Goal: Navigation & Orientation: Find specific page/section

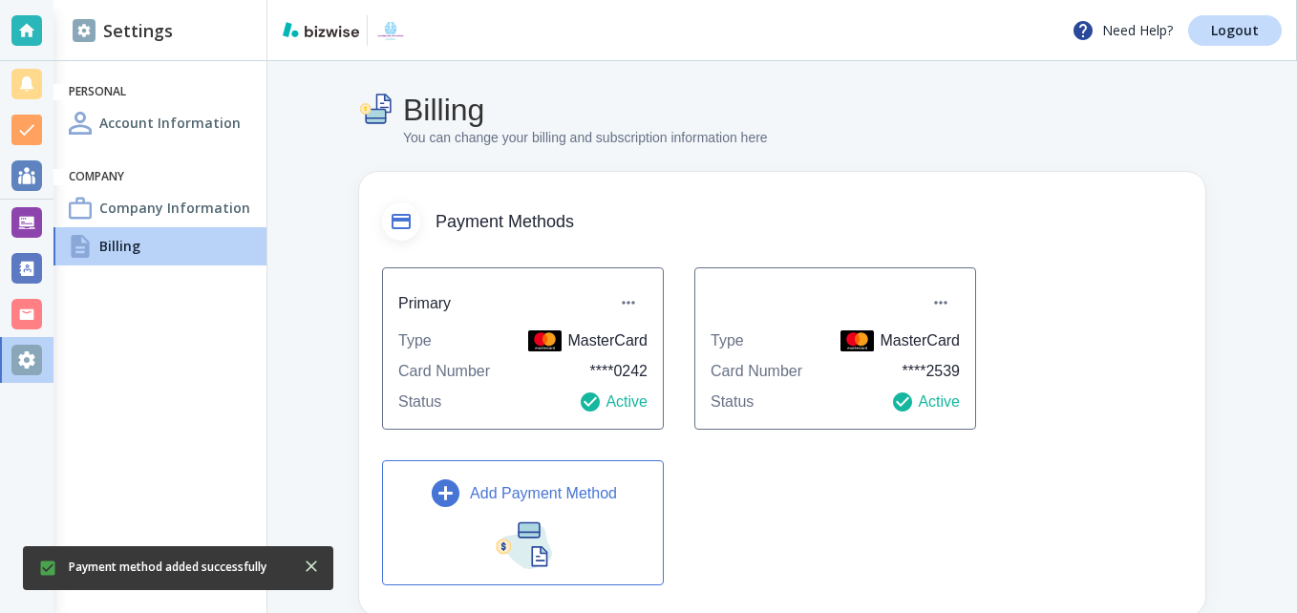
click at [112, 111] on div "Account Information" at bounding box center [159, 123] width 213 height 38
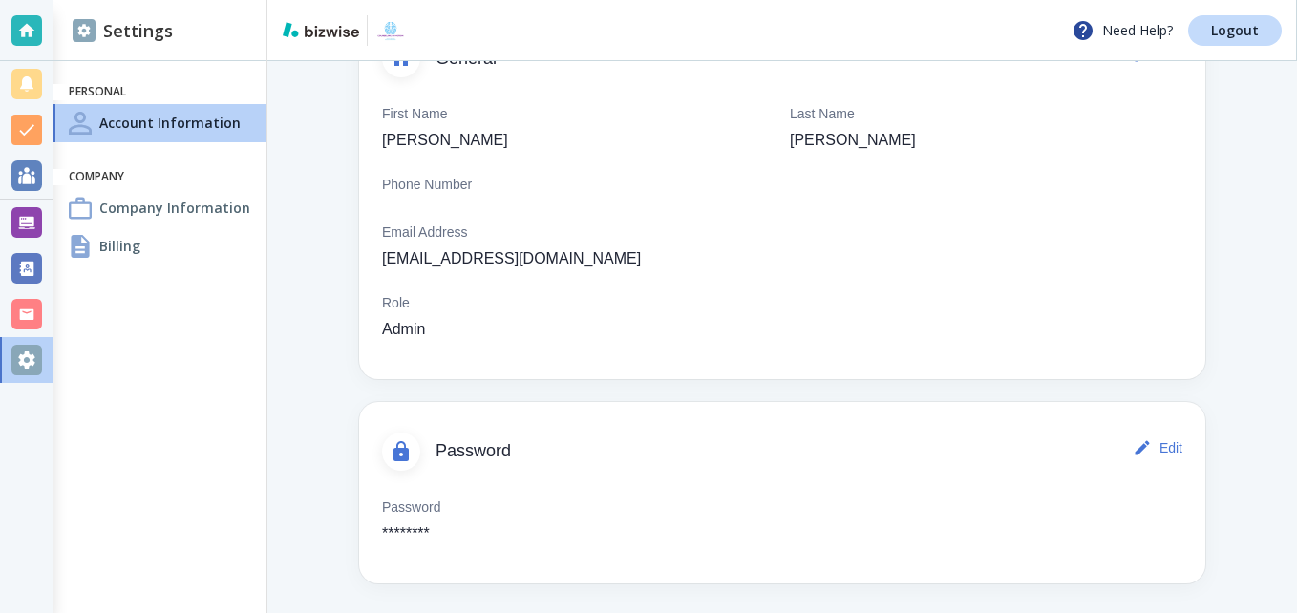
scroll to position [164, 0]
click at [175, 85] on h6 "Personal" at bounding box center [160, 92] width 182 height 16
click at [11, 28] on div at bounding box center [26, 30] width 31 height 31
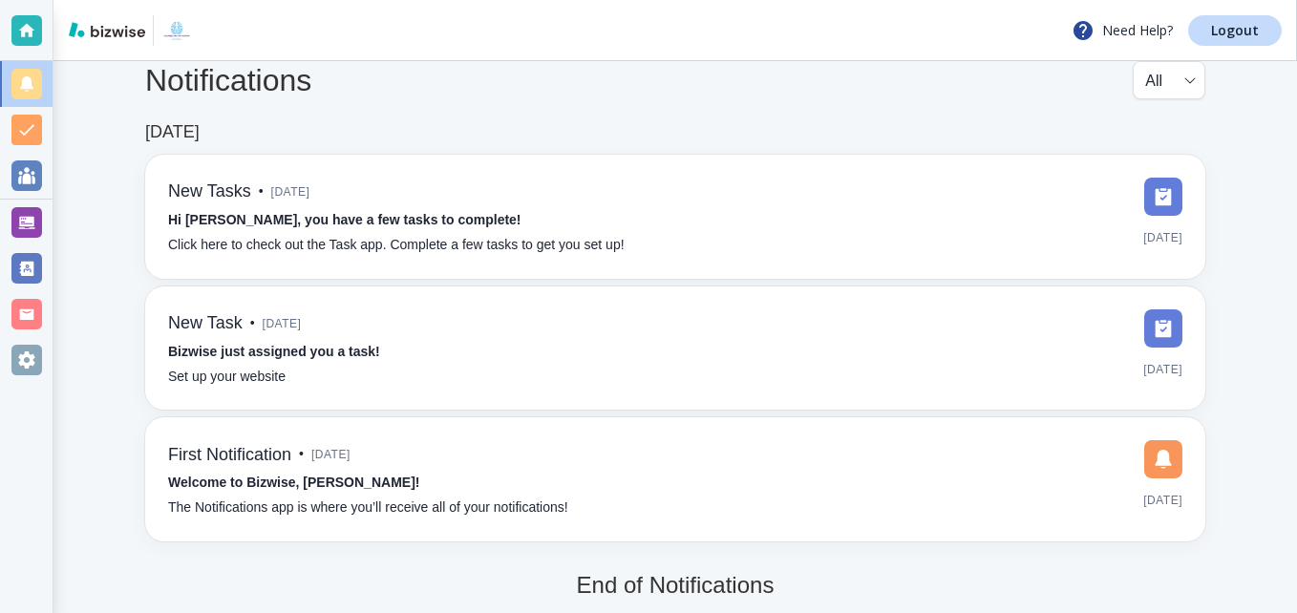
scroll to position [48, 0]
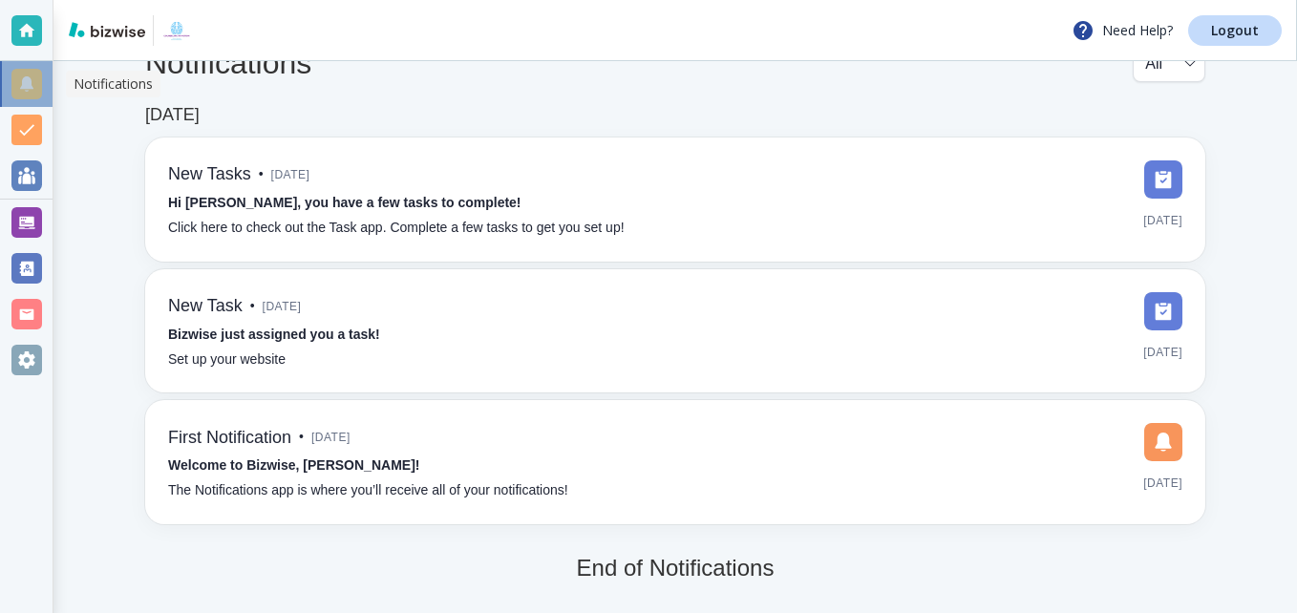
click at [21, 79] on div at bounding box center [26, 84] width 31 height 31
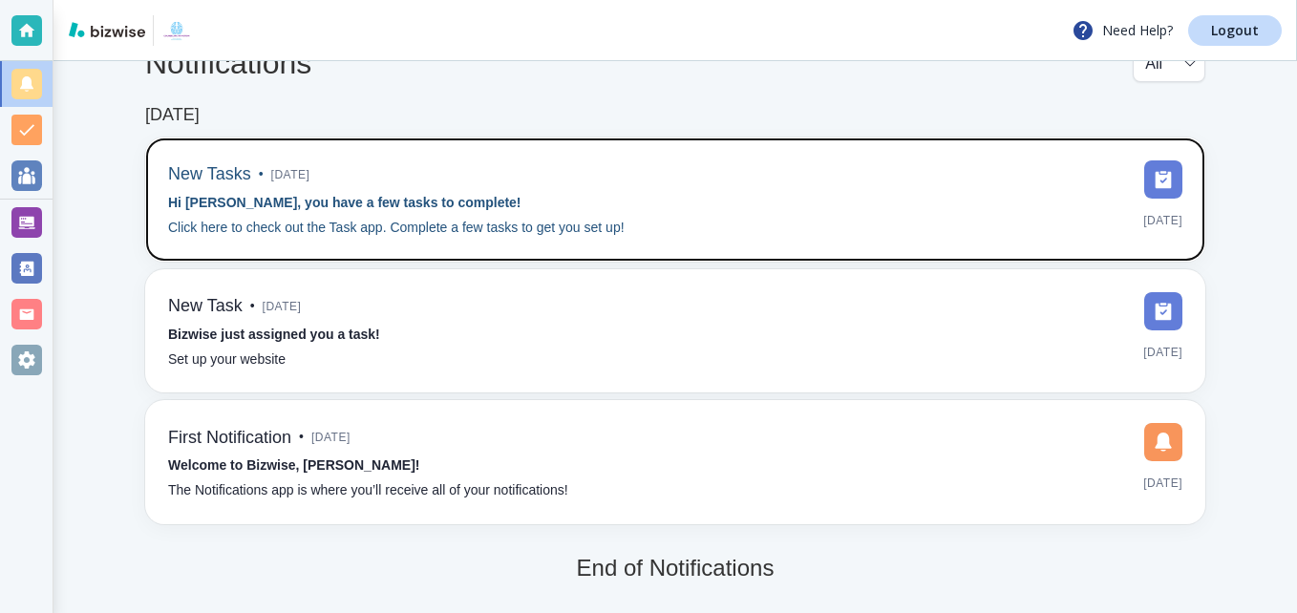
click at [330, 224] on p "Click here to check out the Task app. Complete a few tasks to get you set up!" at bounding box center [396, 228] width 457 height 21
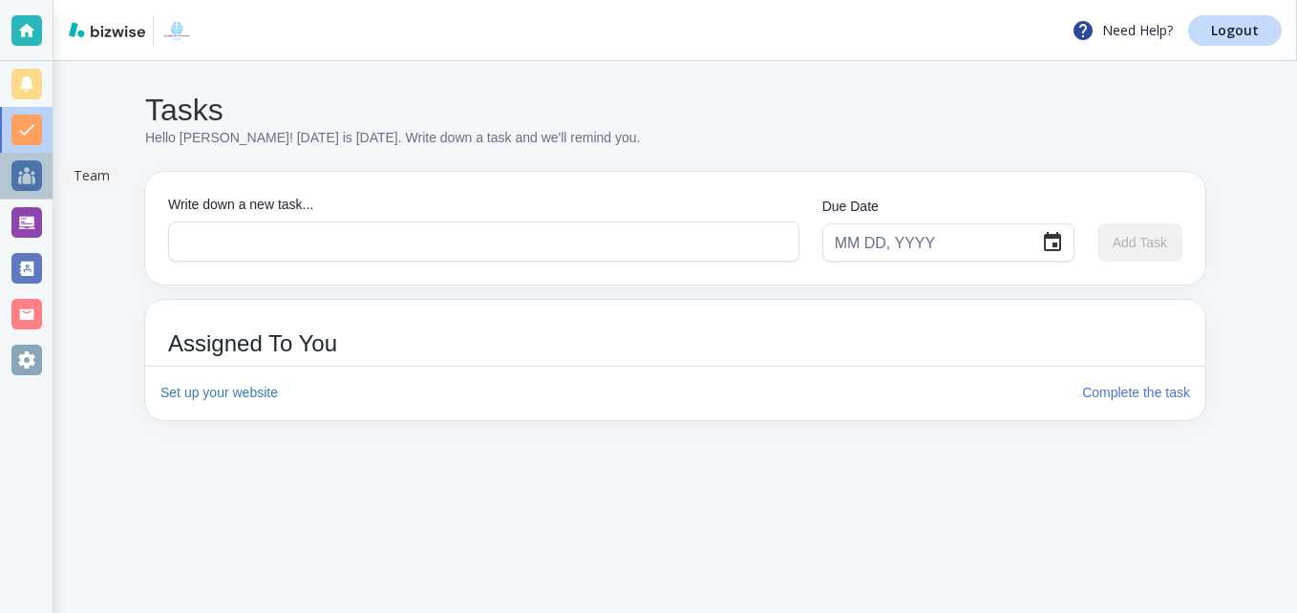
click at [12, 160] on div at bounding box center [26, 176] width 53 height 46
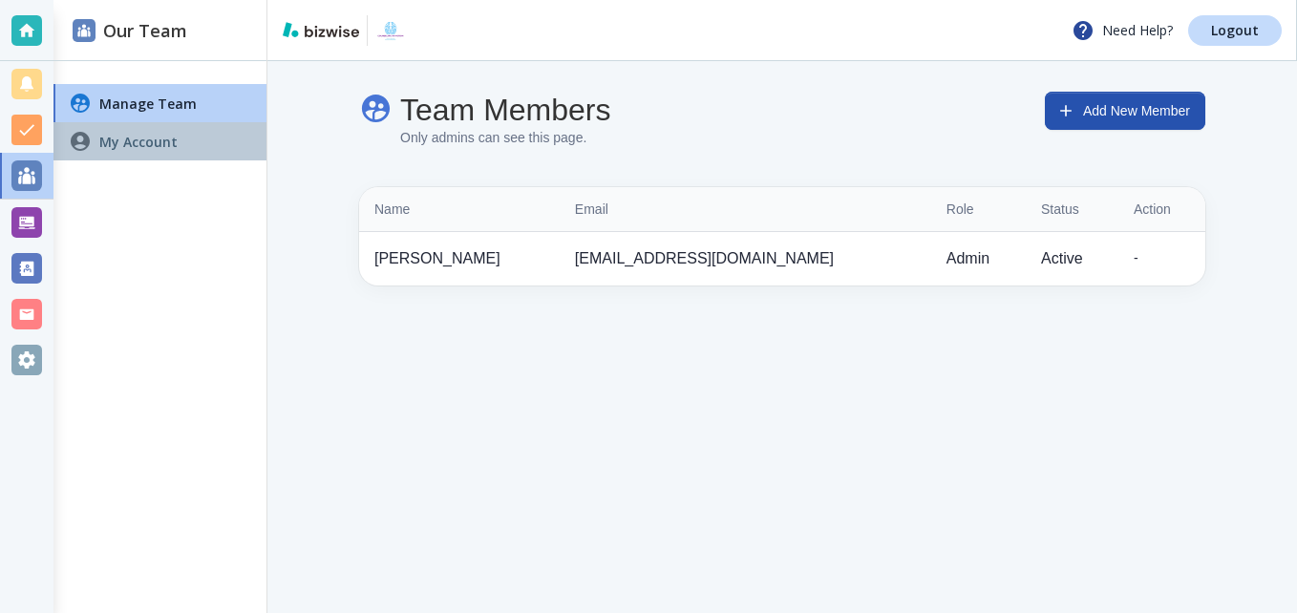
click at [122, 138] on h4 "My Account" at bounding box center [138, 142] width 78 height 20
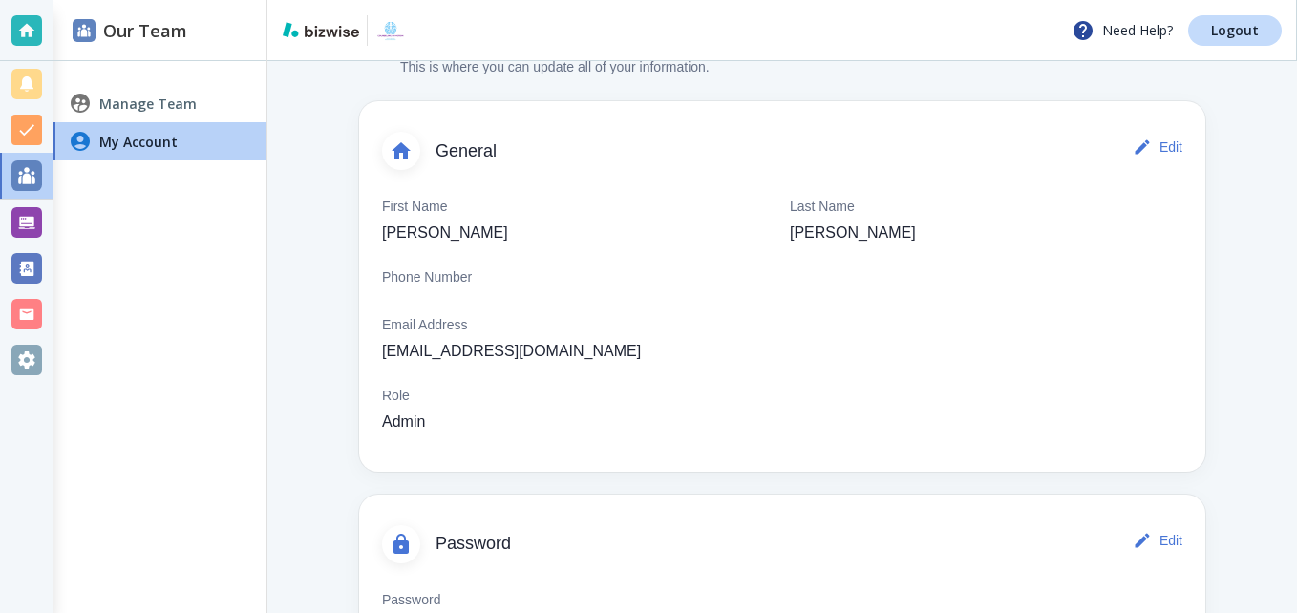
scroll to position [164, 0]
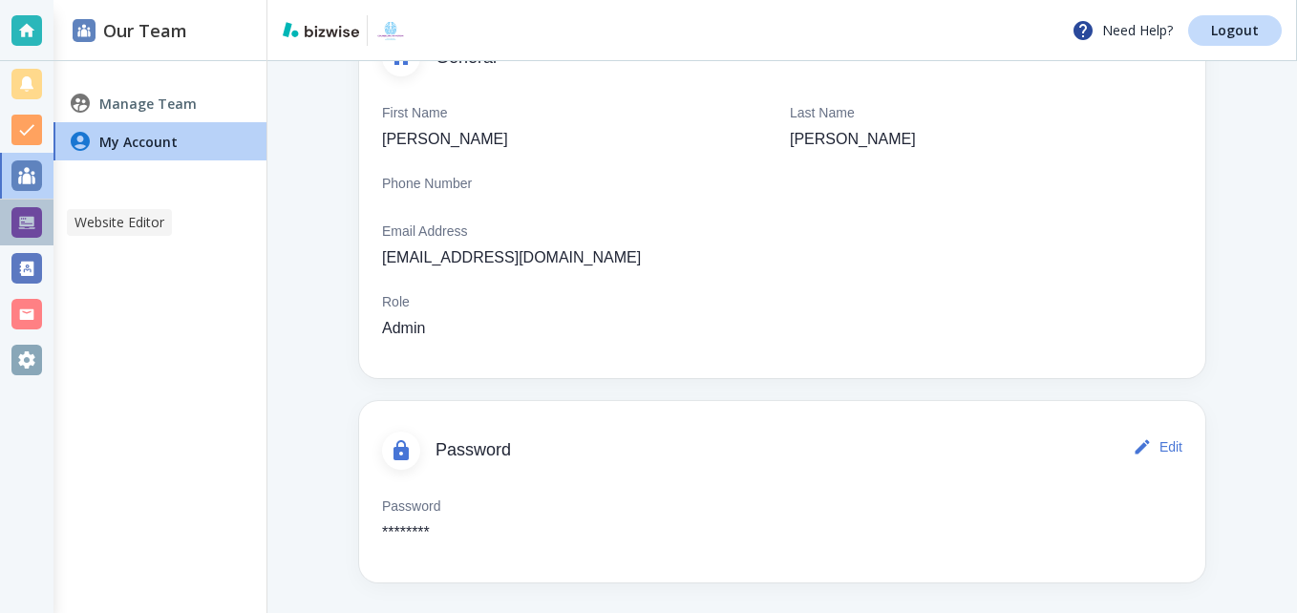
click at [31, 222] on div at bounding box center [26, 222] width 31 height 31
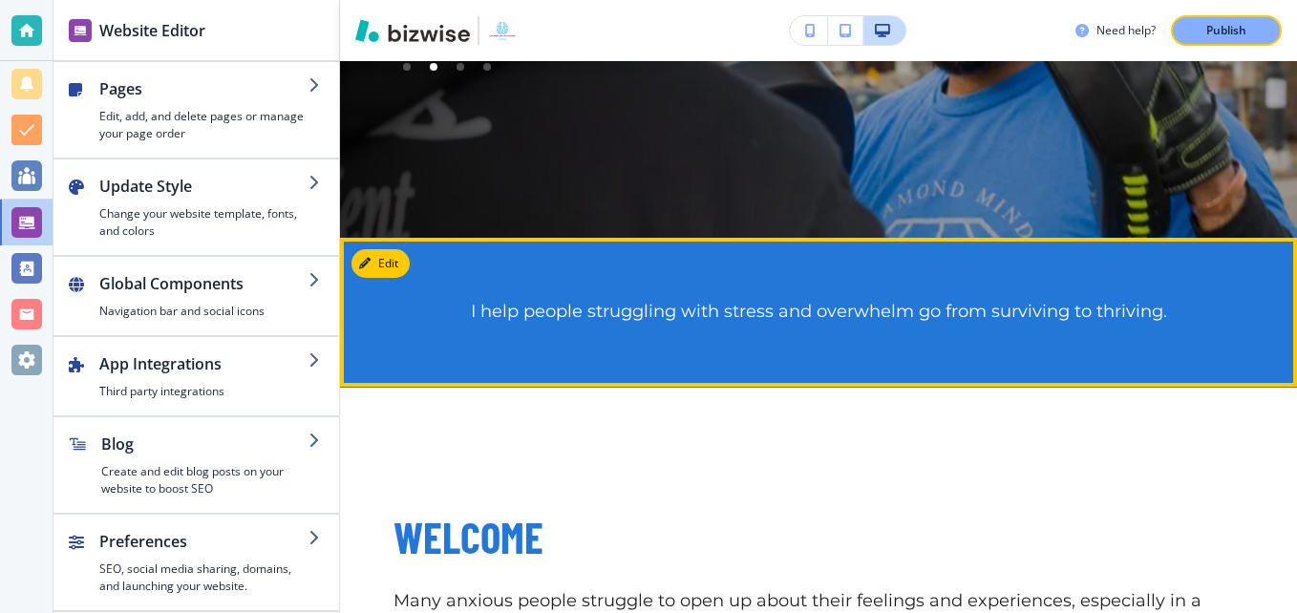
scroll to position [955, 0]
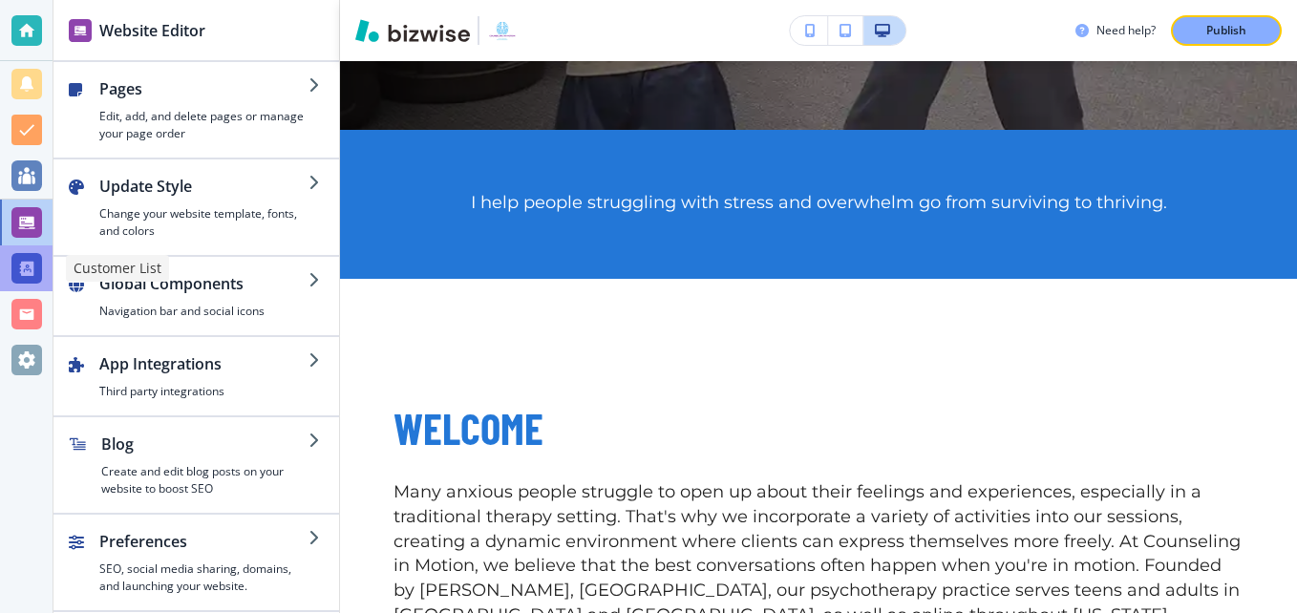
click at [27, 262] on div at bounding box center [26, 268] width 31 height 31
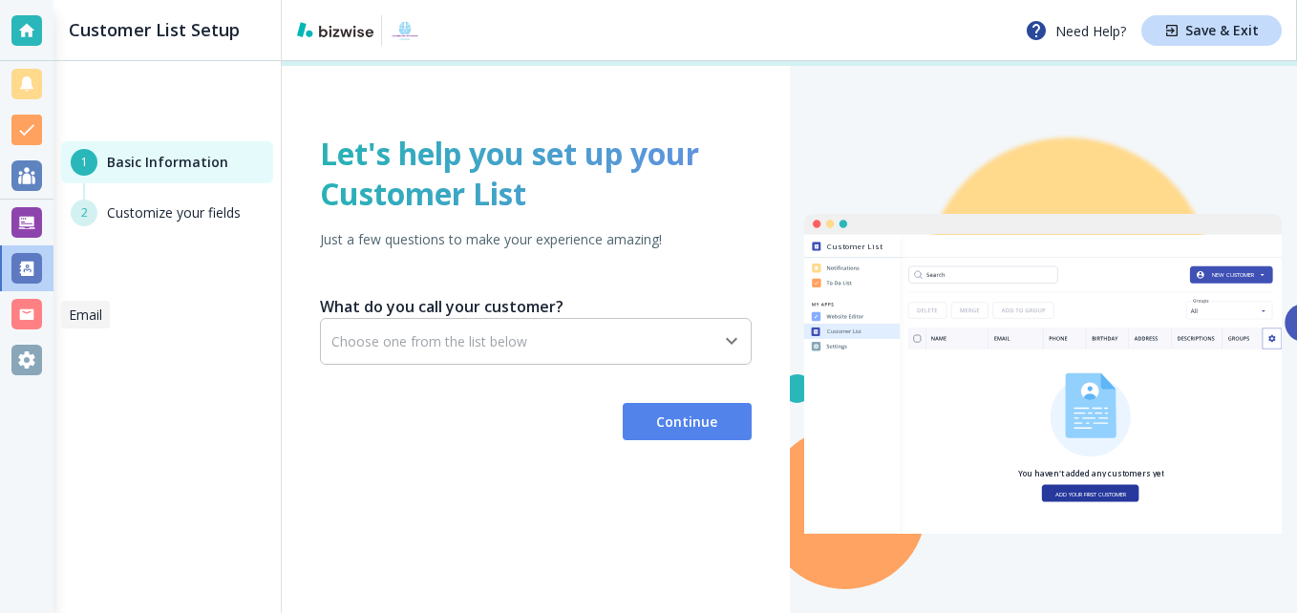
click at [39, 307] on div at bounding box center [26, 314] width 31 height 31
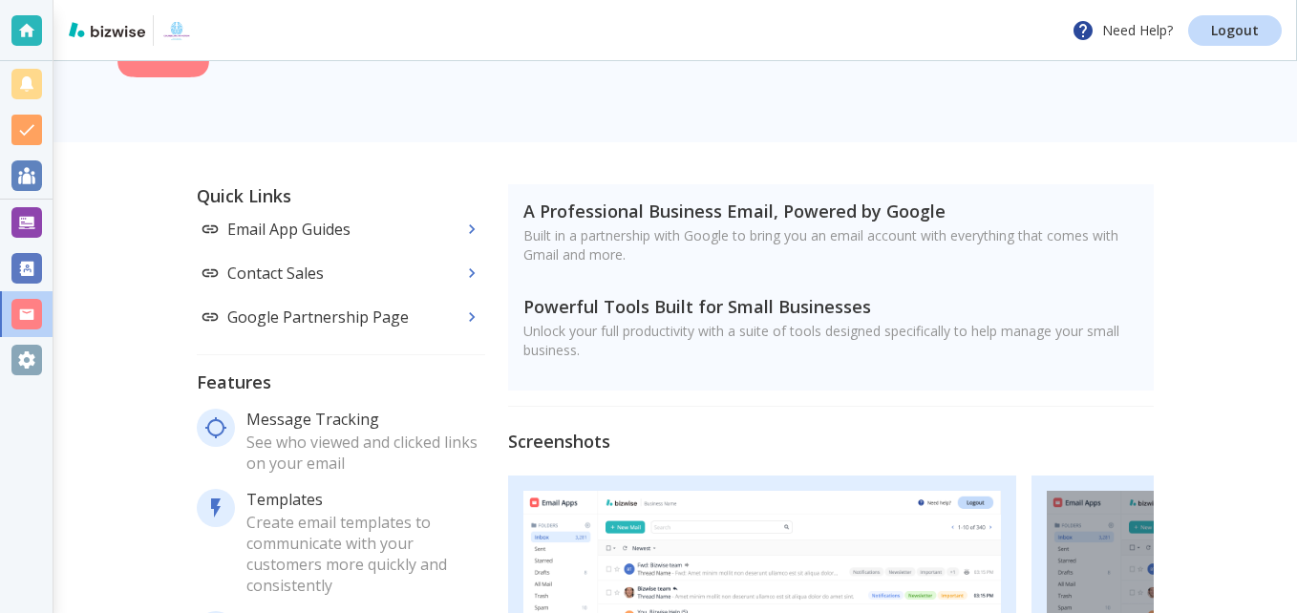
scroll to position [191, 0]
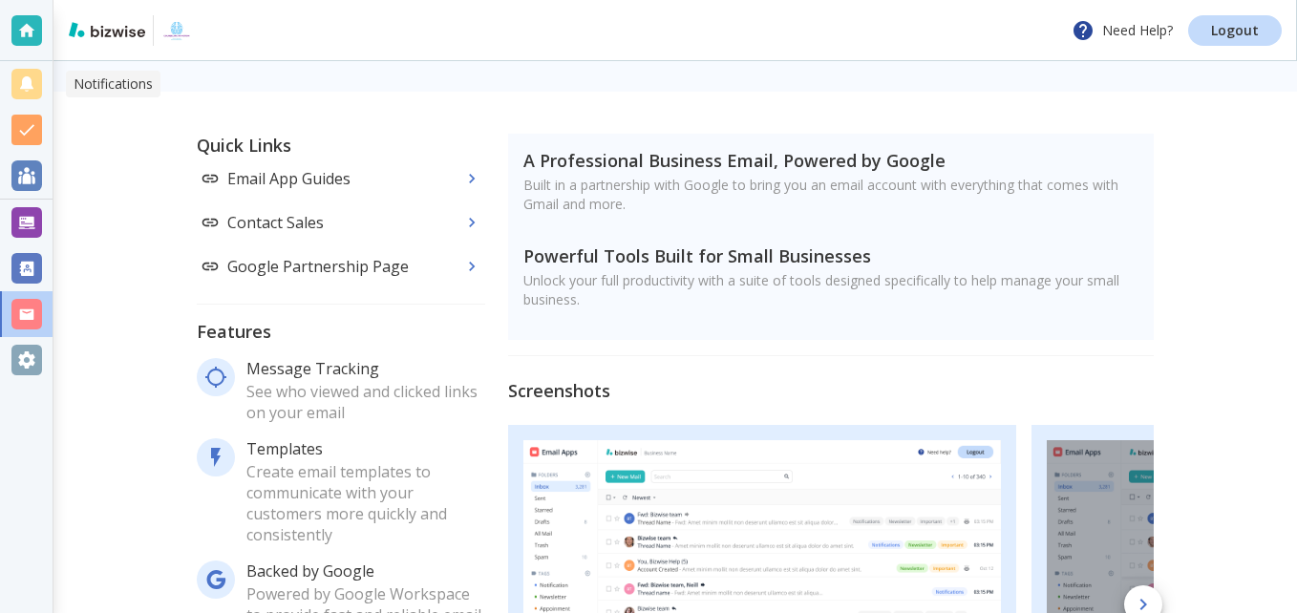
click at [40, 84] on div at bounding box center [26, 84] width 31 height 31
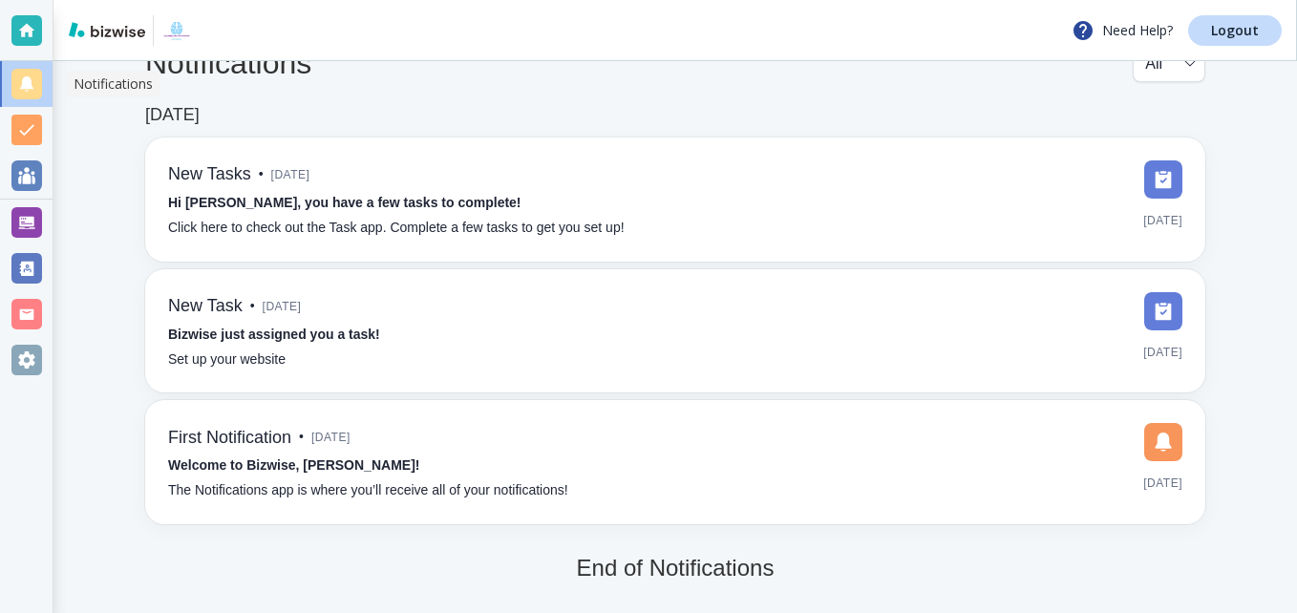
scroll to position [48, 0]
click at [22, 176] on div at bounding box center [26, 175] width 31 height 31
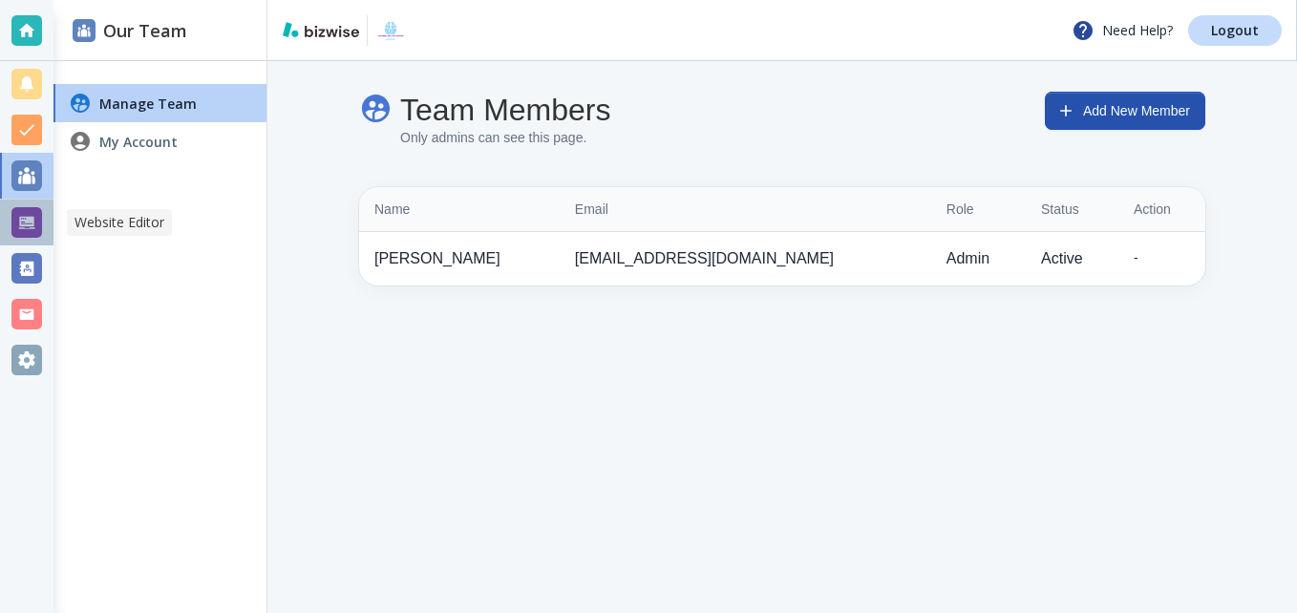
click at [33, 213] on div at bounding box center [26, 222] width 31 height 31
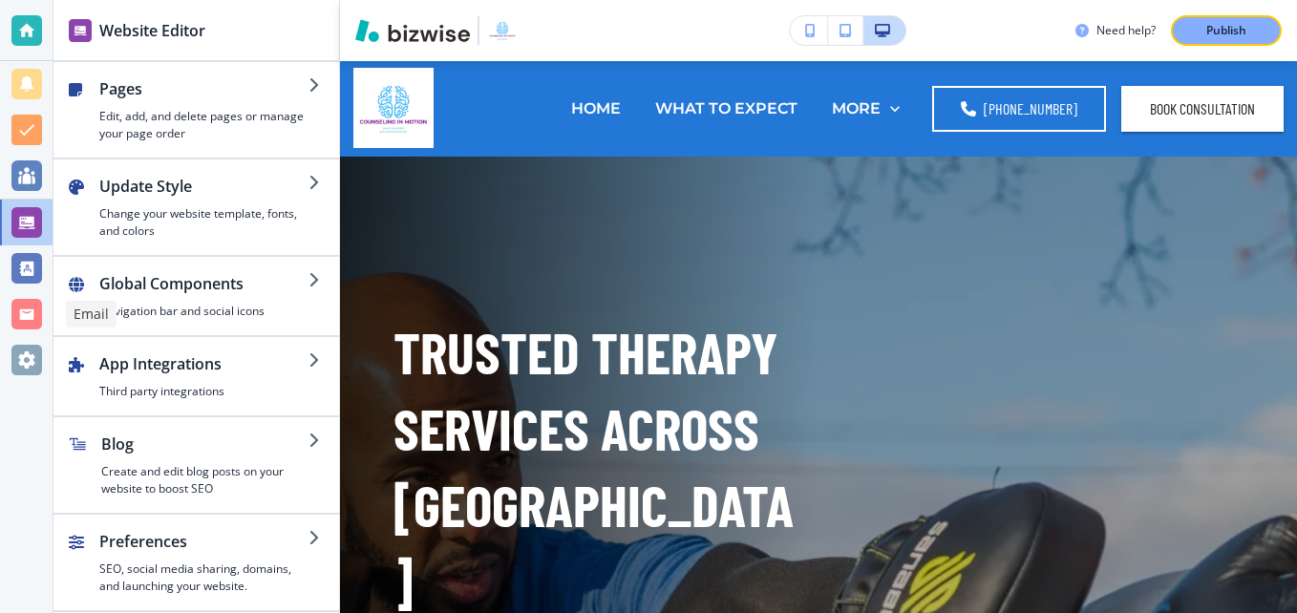
click at [26, 311] on div at bounding box center [26, 314] width 31 height 31
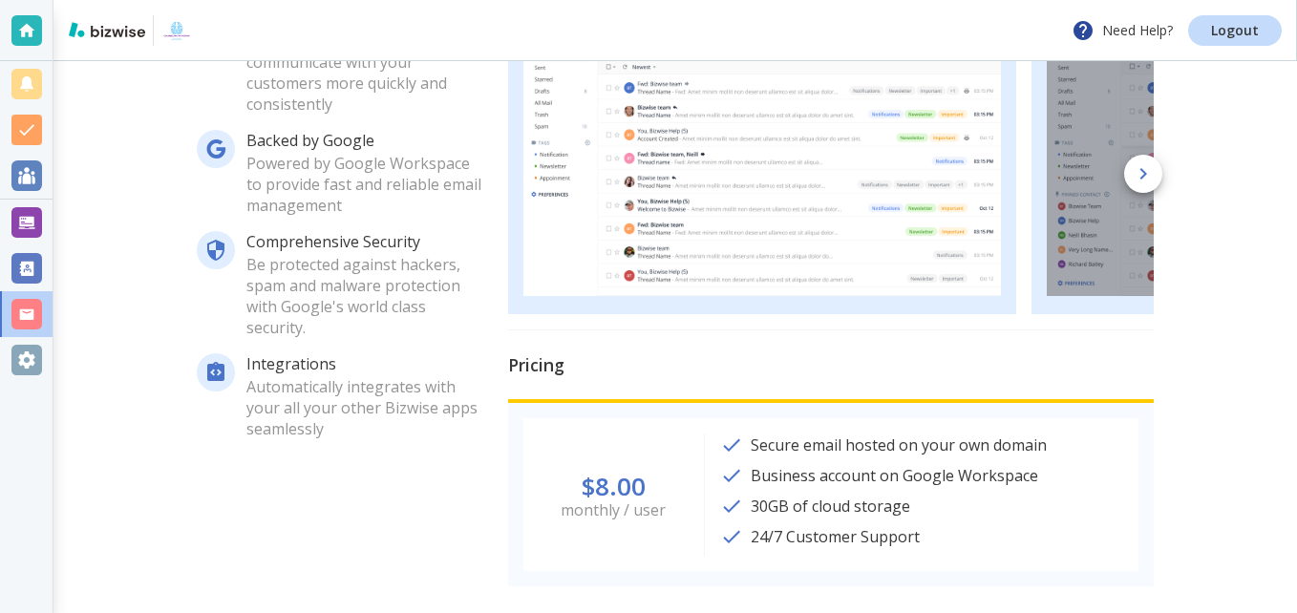
scroll to position [636, 0]
